Goal: Information Seeking & Learning: Check status

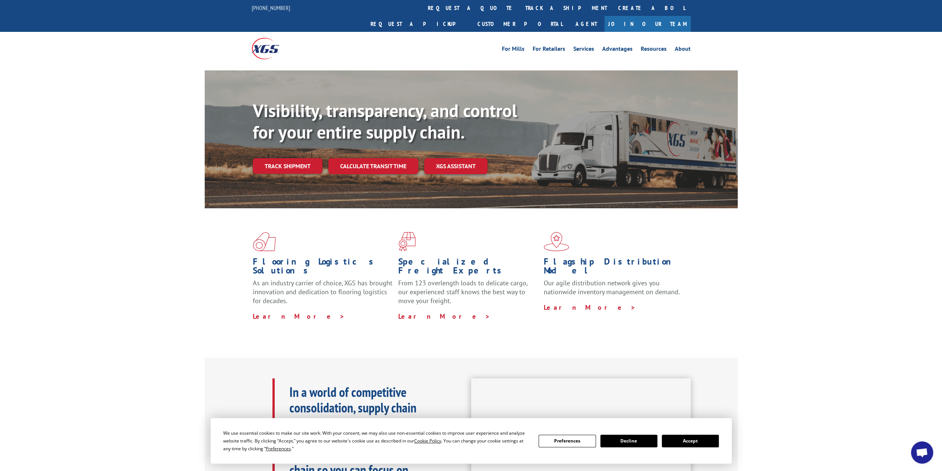
drag, startPoint x: 303, startPoint y: 150, endPoint x: 293, endPoint y: 151, distance: 10.1
click at [302, 158] on link "Track shipment" at bounding box center [288, 166] width 70 height 16
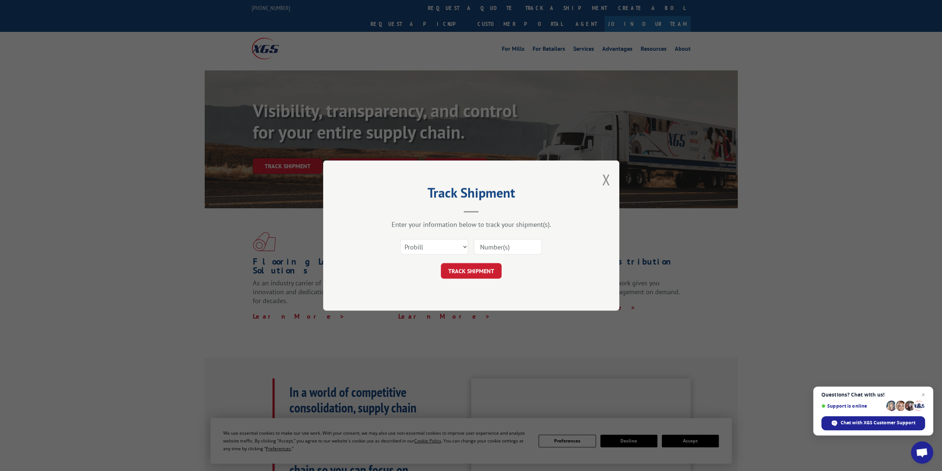
click at [486, 248] on input at bounding box center [508, 247] width 68 height 16
paste input "17592719"
type input "17592719"
click at [477, 276] on button "TRACK SHIPMENT" at bounding box center [471, 271] width 61 height 16
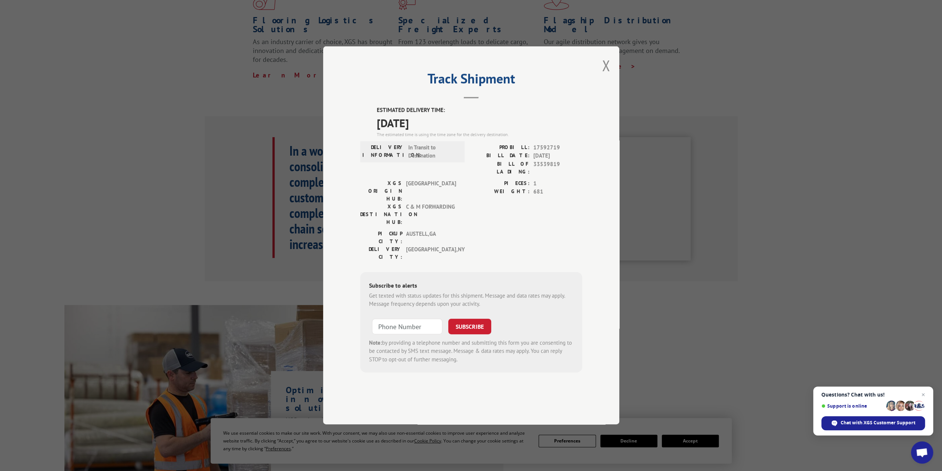
scroll to position [259, 0]
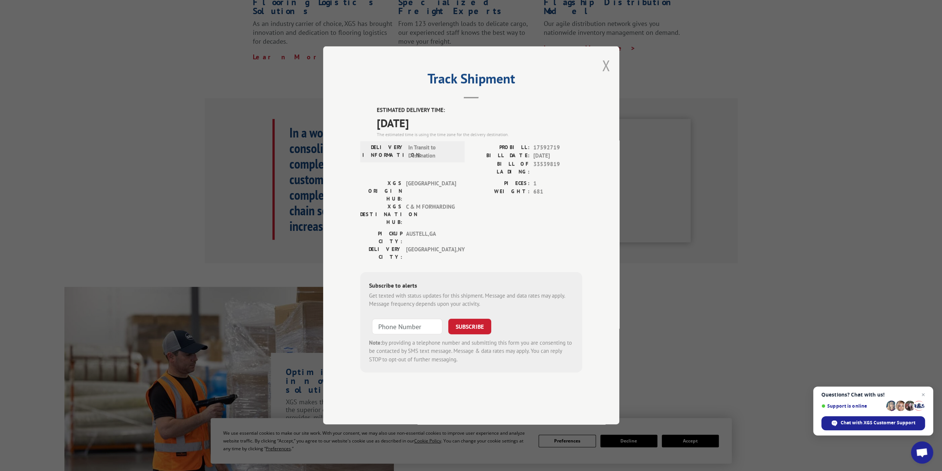
click at [607, 75] on button "Close modal" at bounding box center [606, 66] width 8 height 20
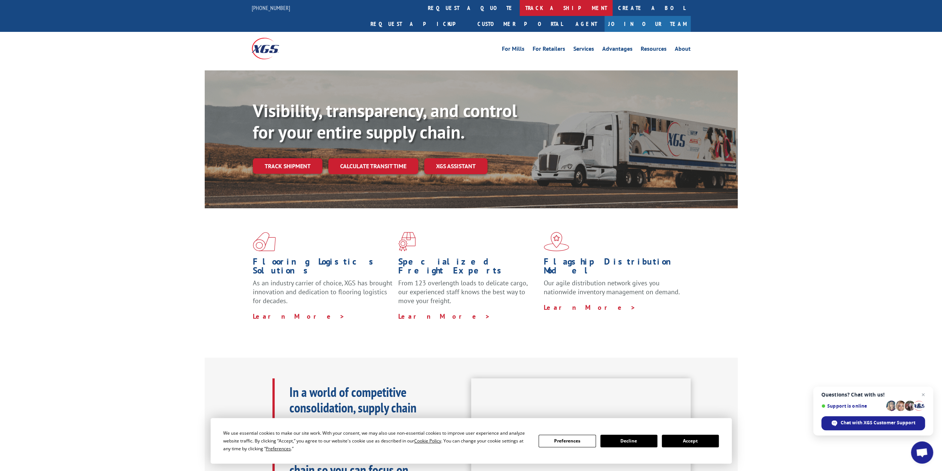
click at [520, 12] on link "track a shipment" at bounding box center [566, 8] width 93 height 16
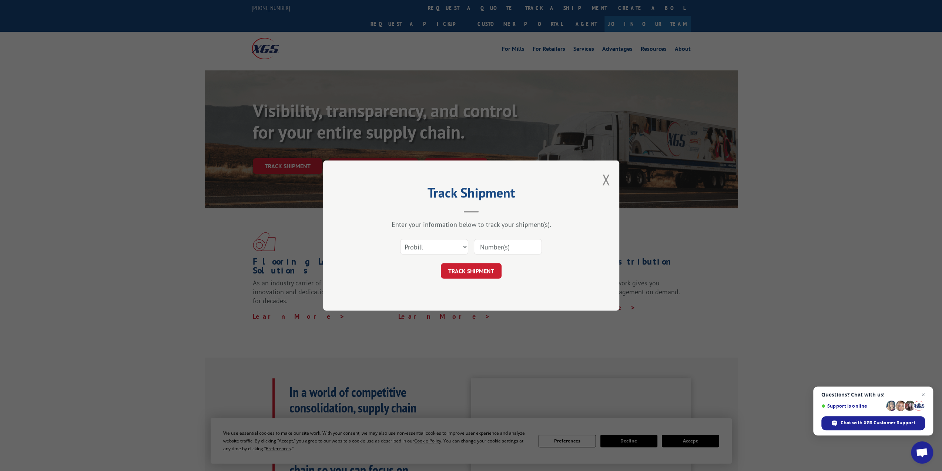
click at [489, 247] on input at bounding box center [508, 247] width 68 height 16
paste input "17592719"
type input "17592719"
click at [475, 269] on button "TRACK SHIPMENT" at bounding box center [471, 271] width 61 height 16
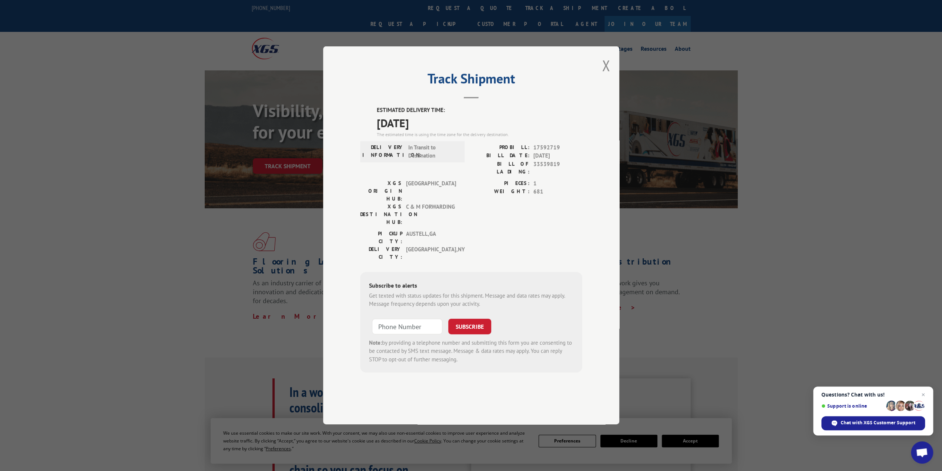
click at [475, 99] on hr at bounding box center [471, 97] width 15 height 1
click at [605, 75] on button "Close modal" at bounding box center [606, 66] width 8 height 20
